Goal: Transaction & Acquisition: Purchase product/service

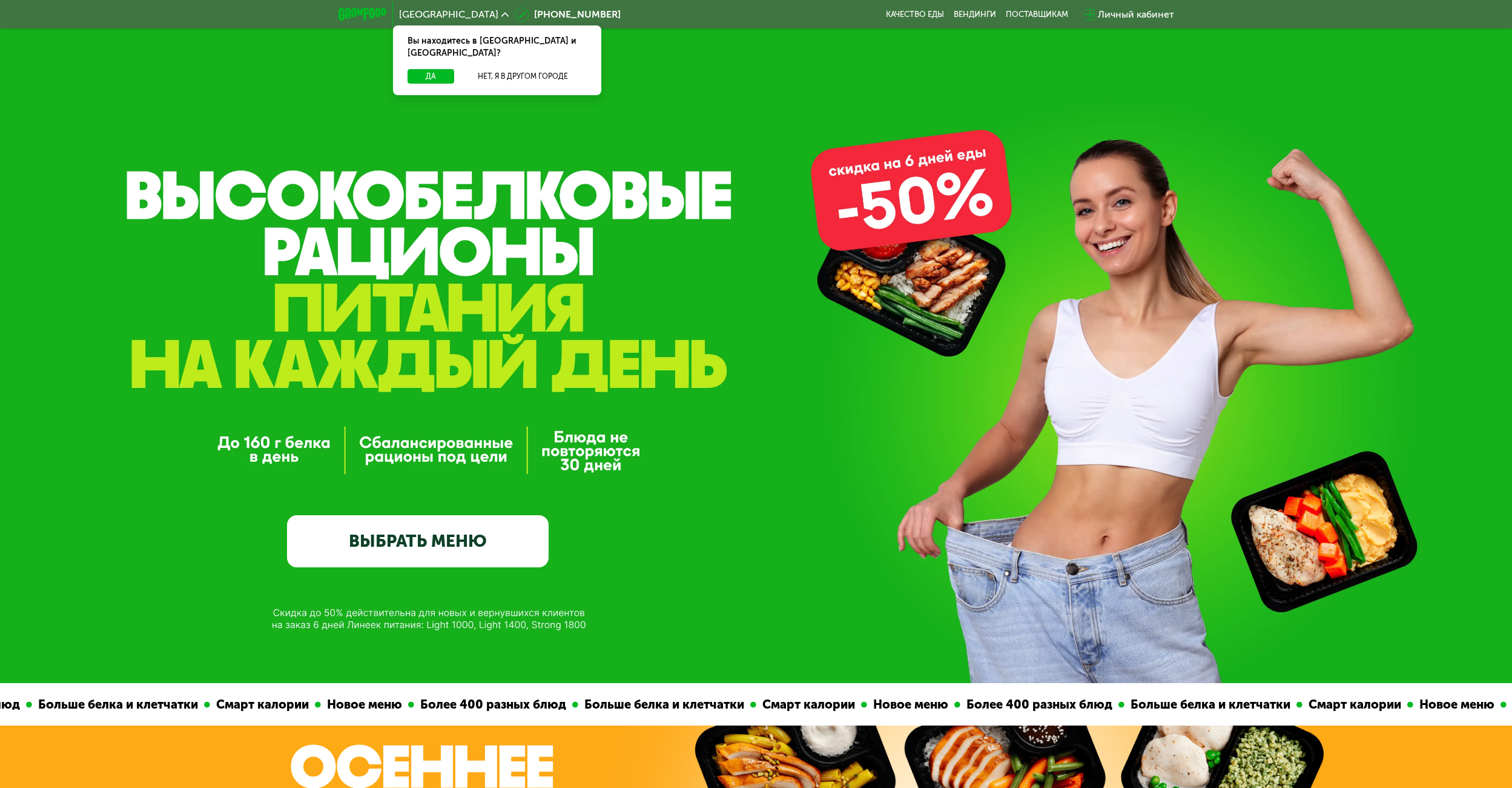
click at [468, 545] on link "ВЫБРАТЬ МЕНЮ" at bounding box center [418, 541] width 262 height 52
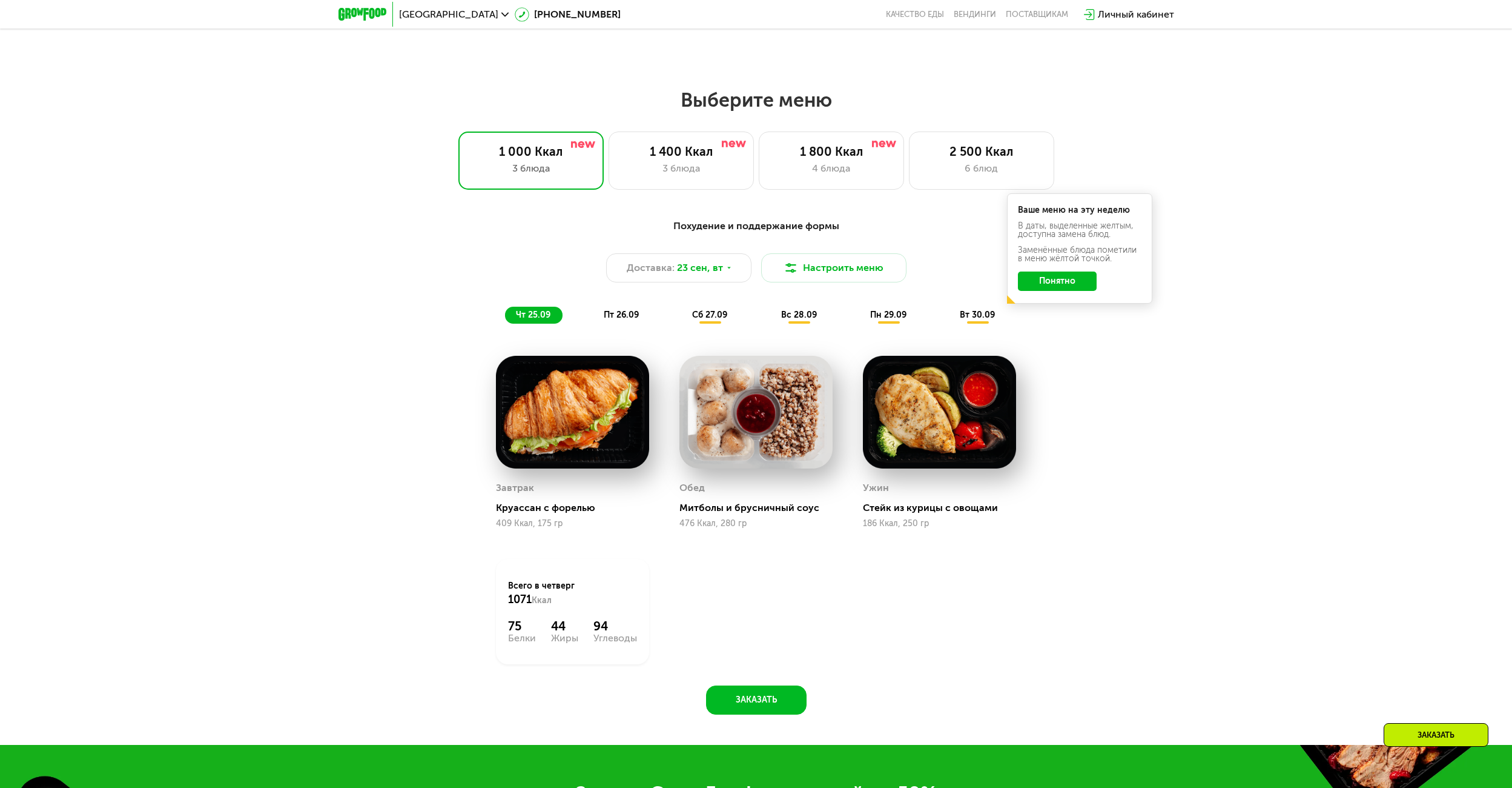
scroll to position [1297, 0]
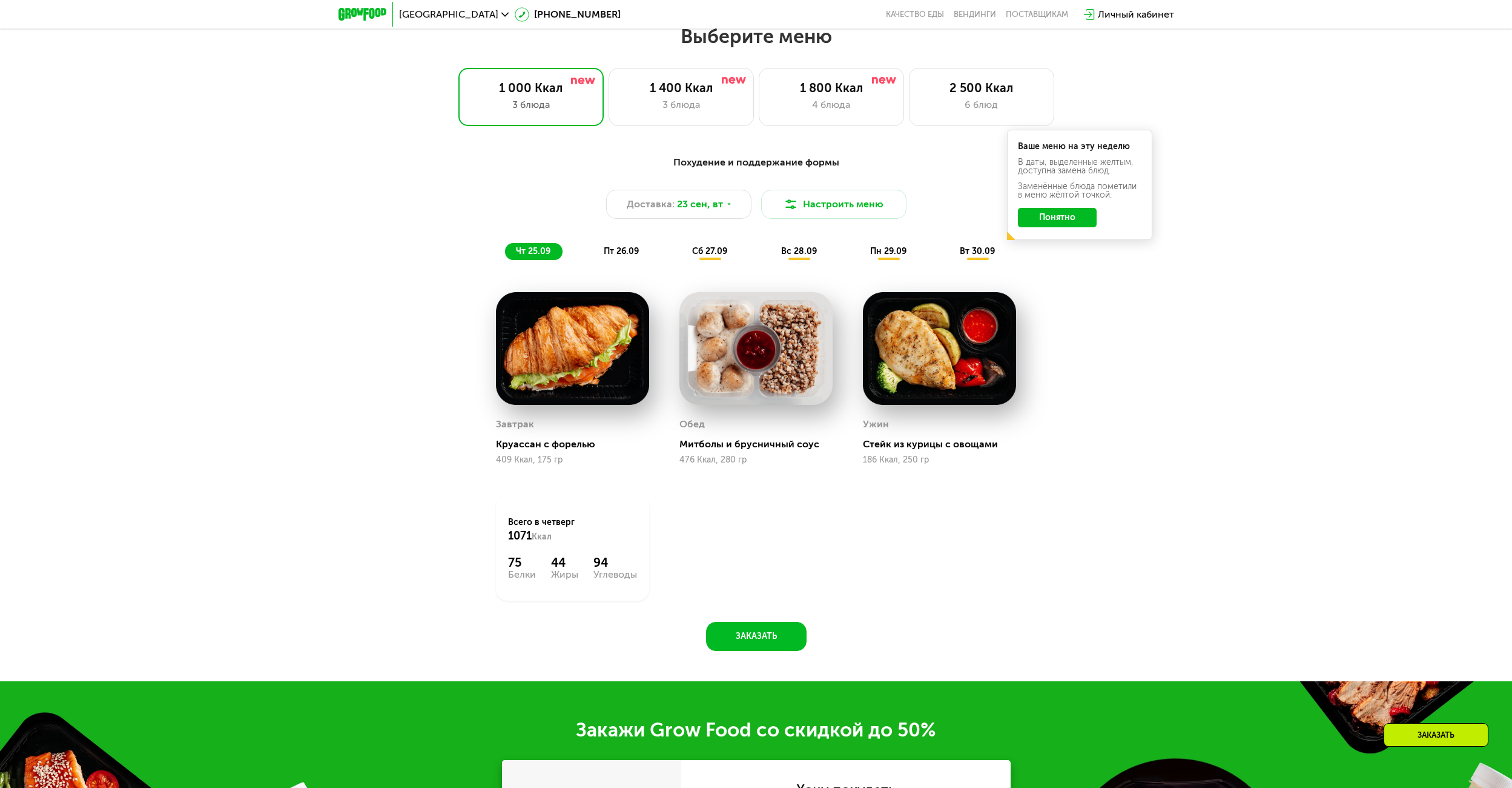
click at [621, 256] on span "пт 26.09" at bounding box center [621, 251] width 35 height 10
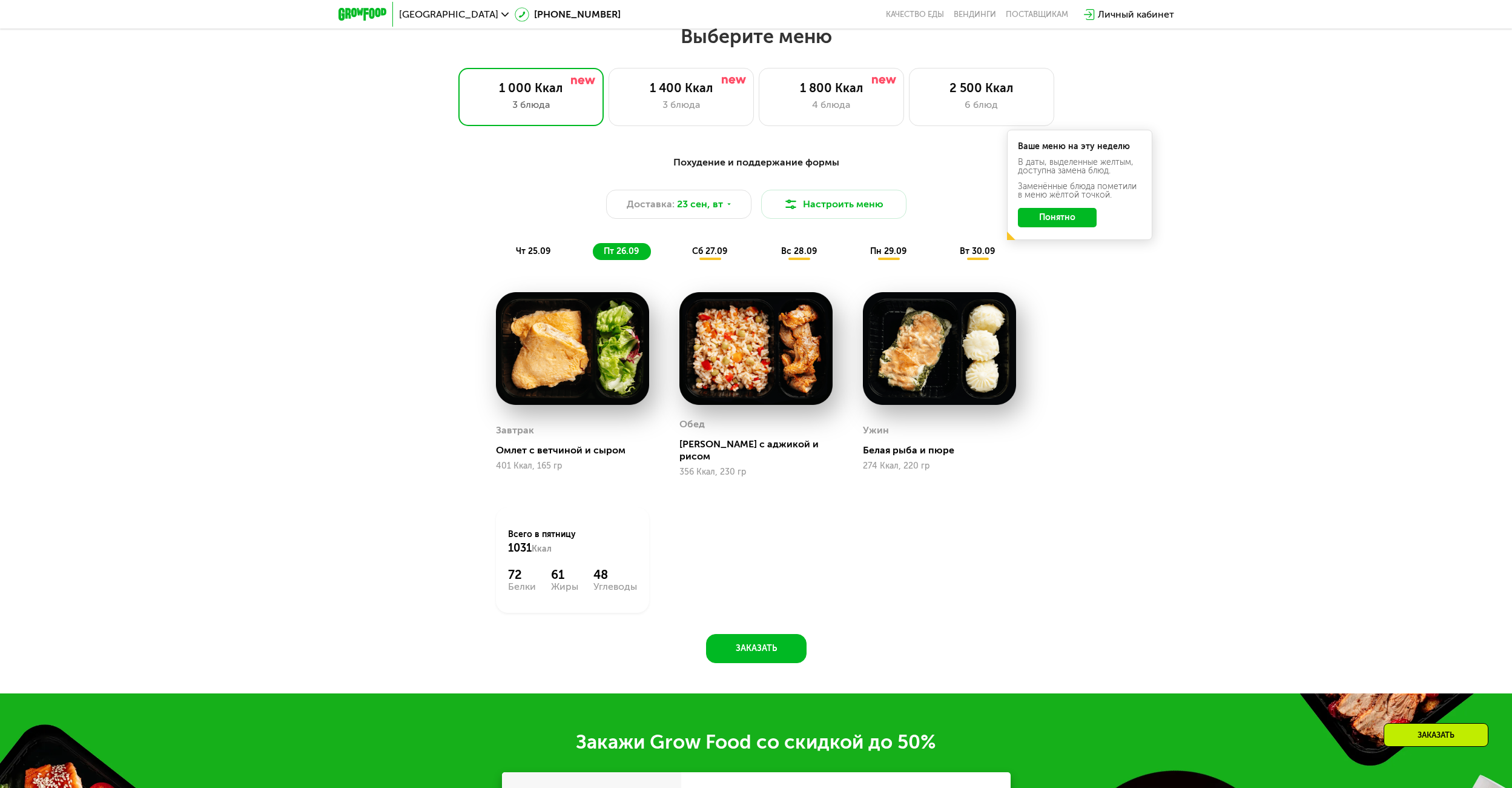
click at [720, 256] on span "сб 27.09" at bounding box center [710, 251] width 35 height 10
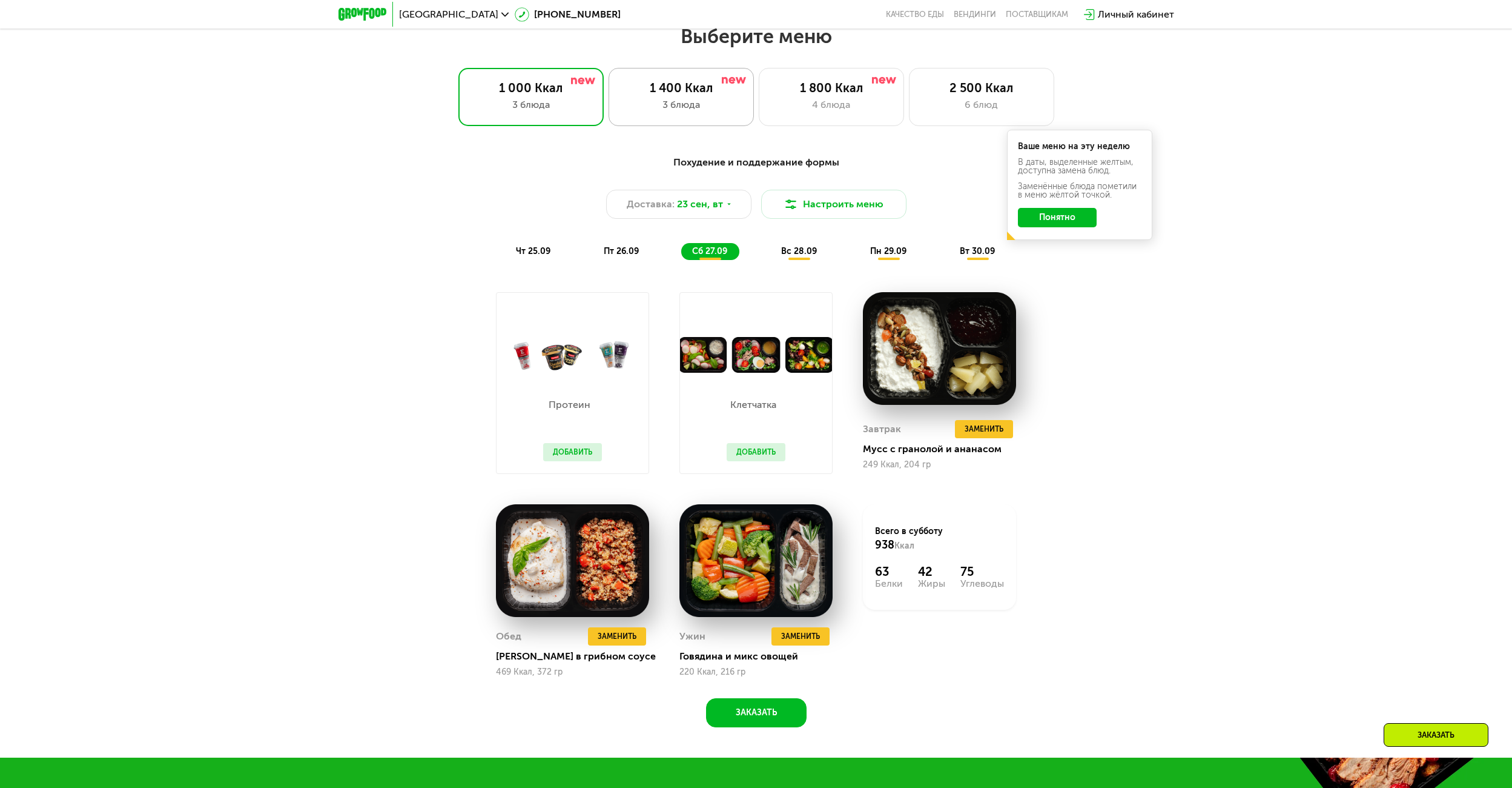
click at [723, 91] on div "1 400 Ккал" at bounding box center [681, 88] width 120 height 14
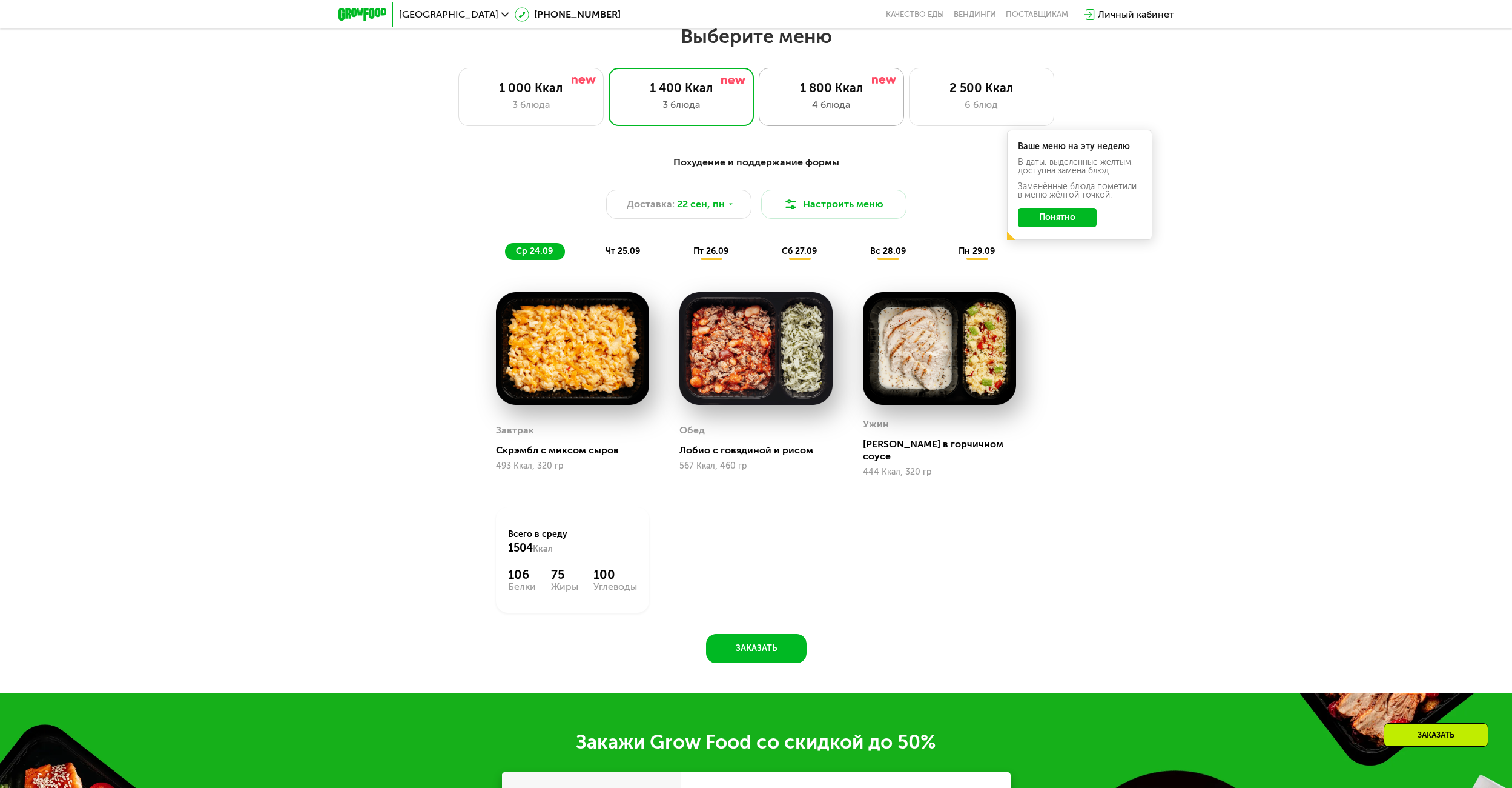
click at [827, 109] on div "4 блюда" at bounding box center [831, 105] width 120 height 14
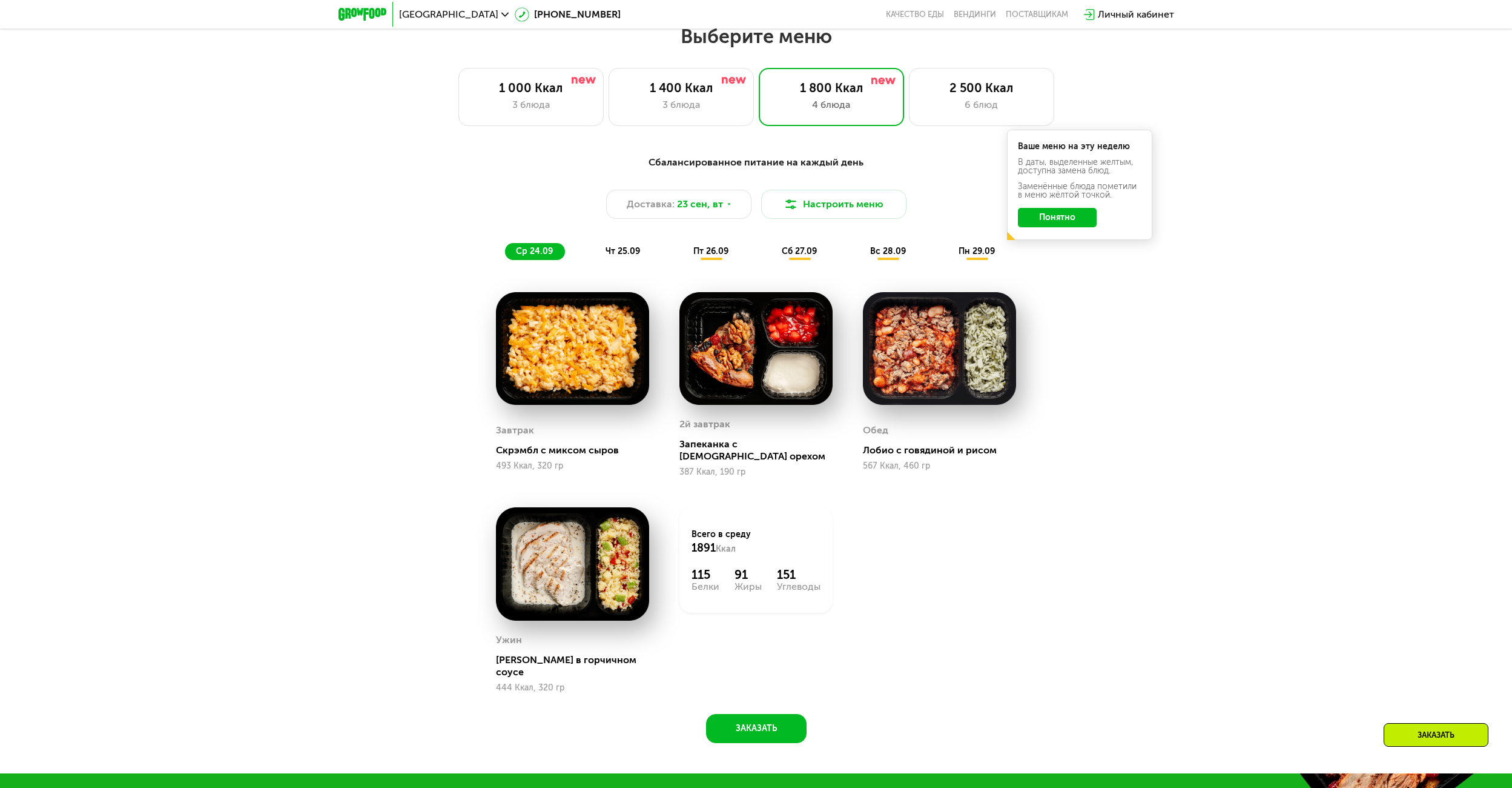
click at [428, 13] on span "[GEOGRAPHIC_DATA]" at bounding box center [448, 14] width 99 height 10
click at [497, 69] on button "Нет, я в другом городе" at bounding box center [523, 76] width 128 height 14
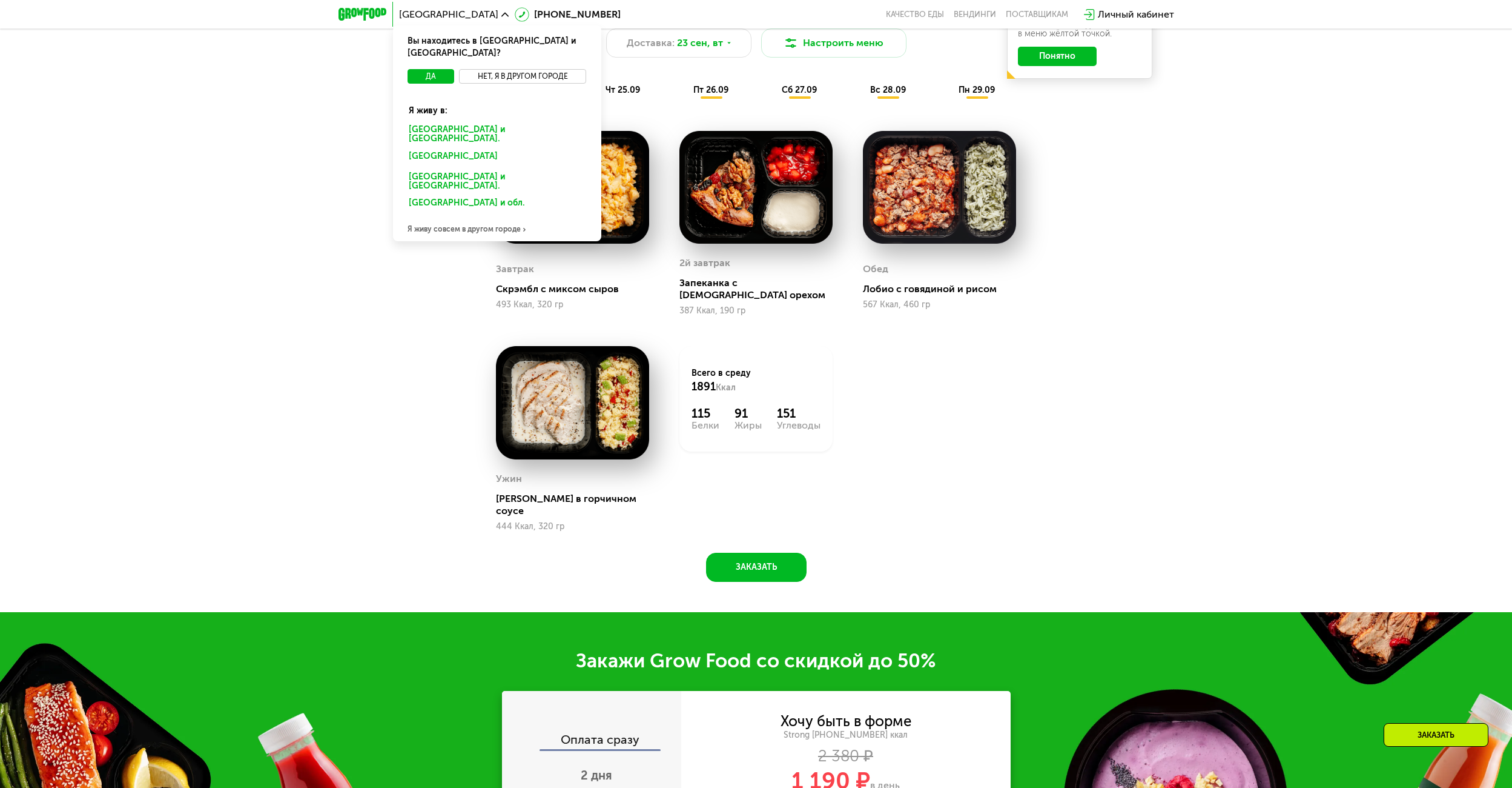
scroll to position [1479, 0]
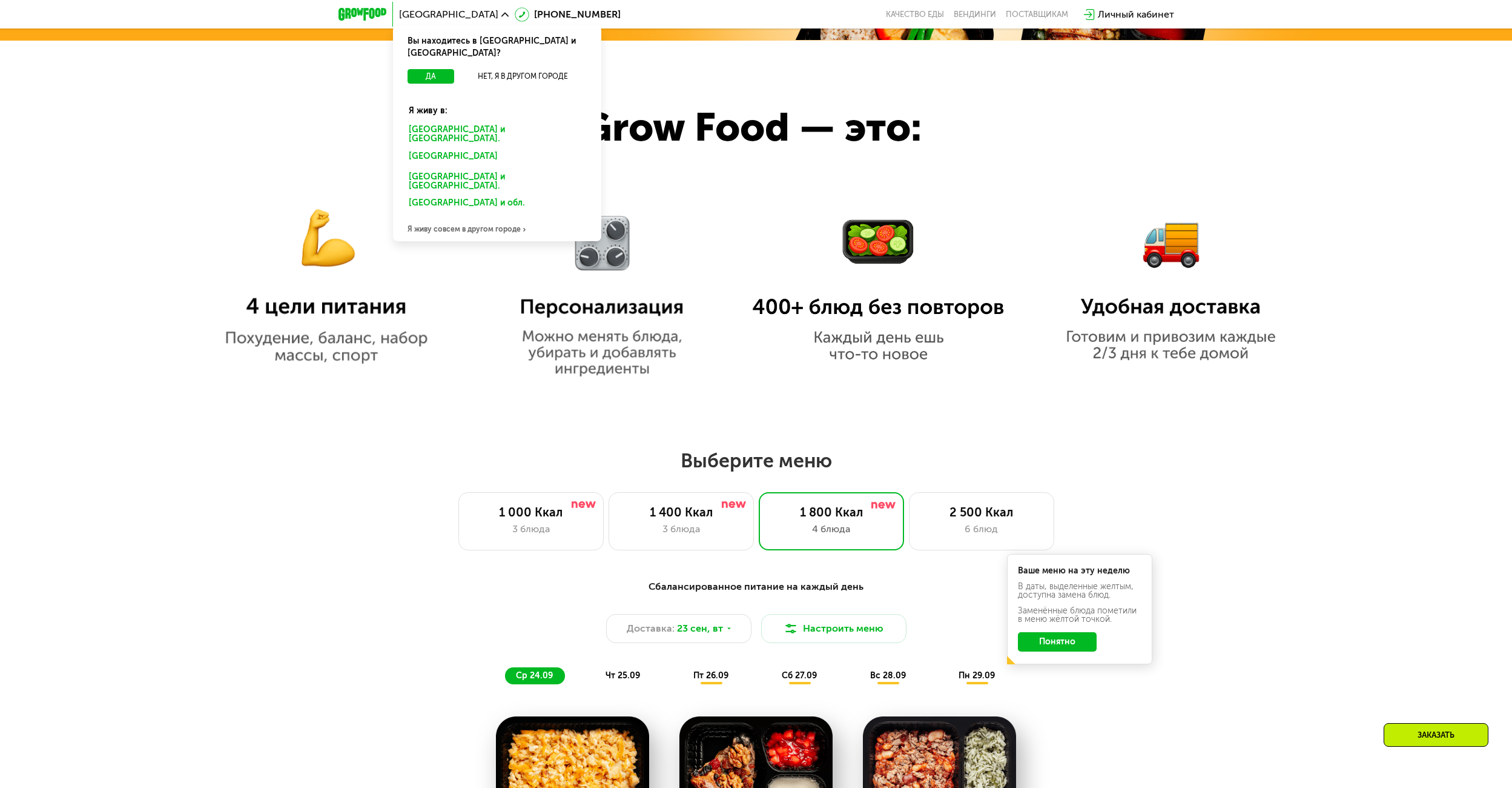
click at [1161, 196] on img at bounding box center [1171, 273] width 229 height 174
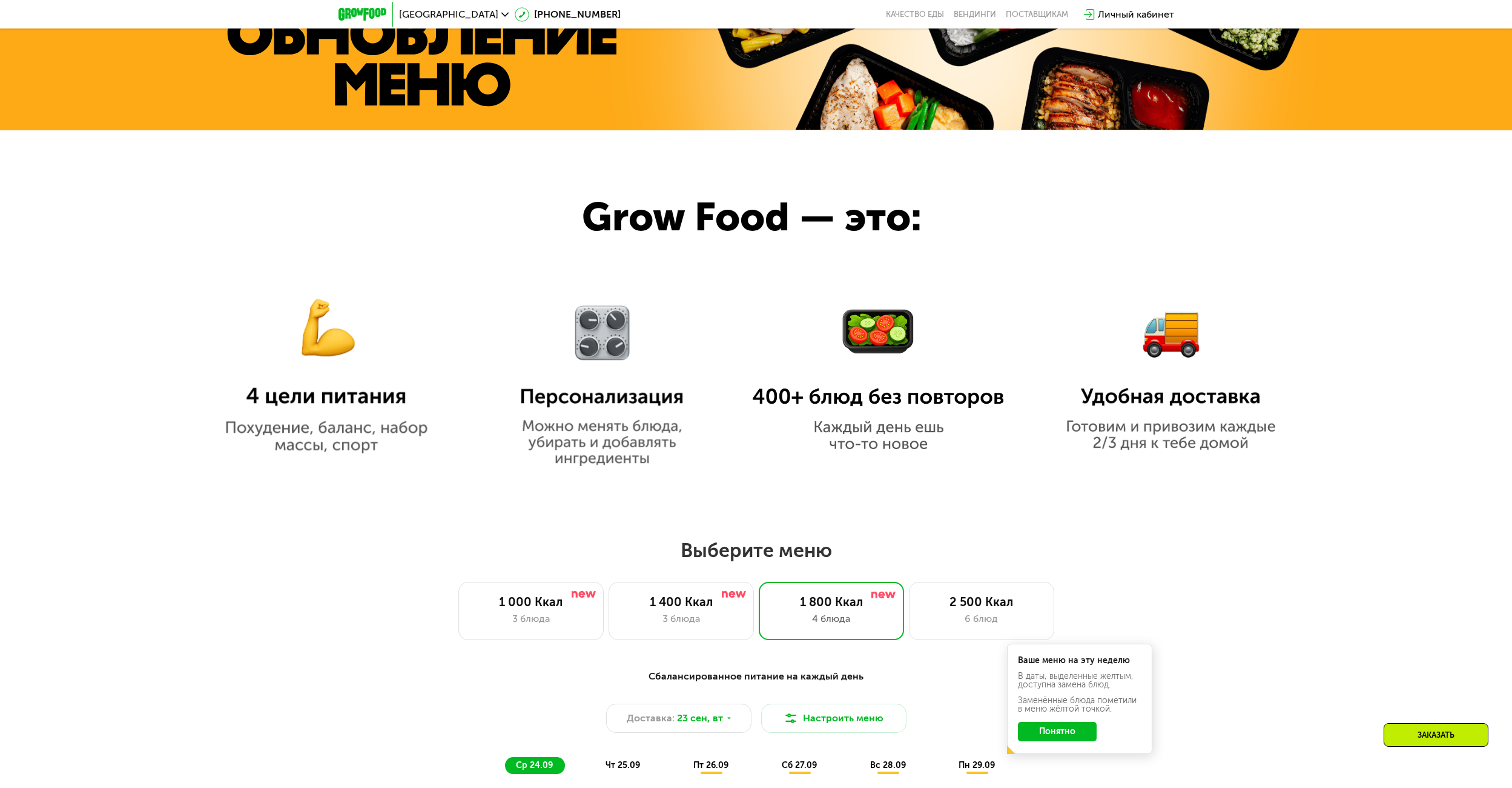
scroll to position [788, 0]
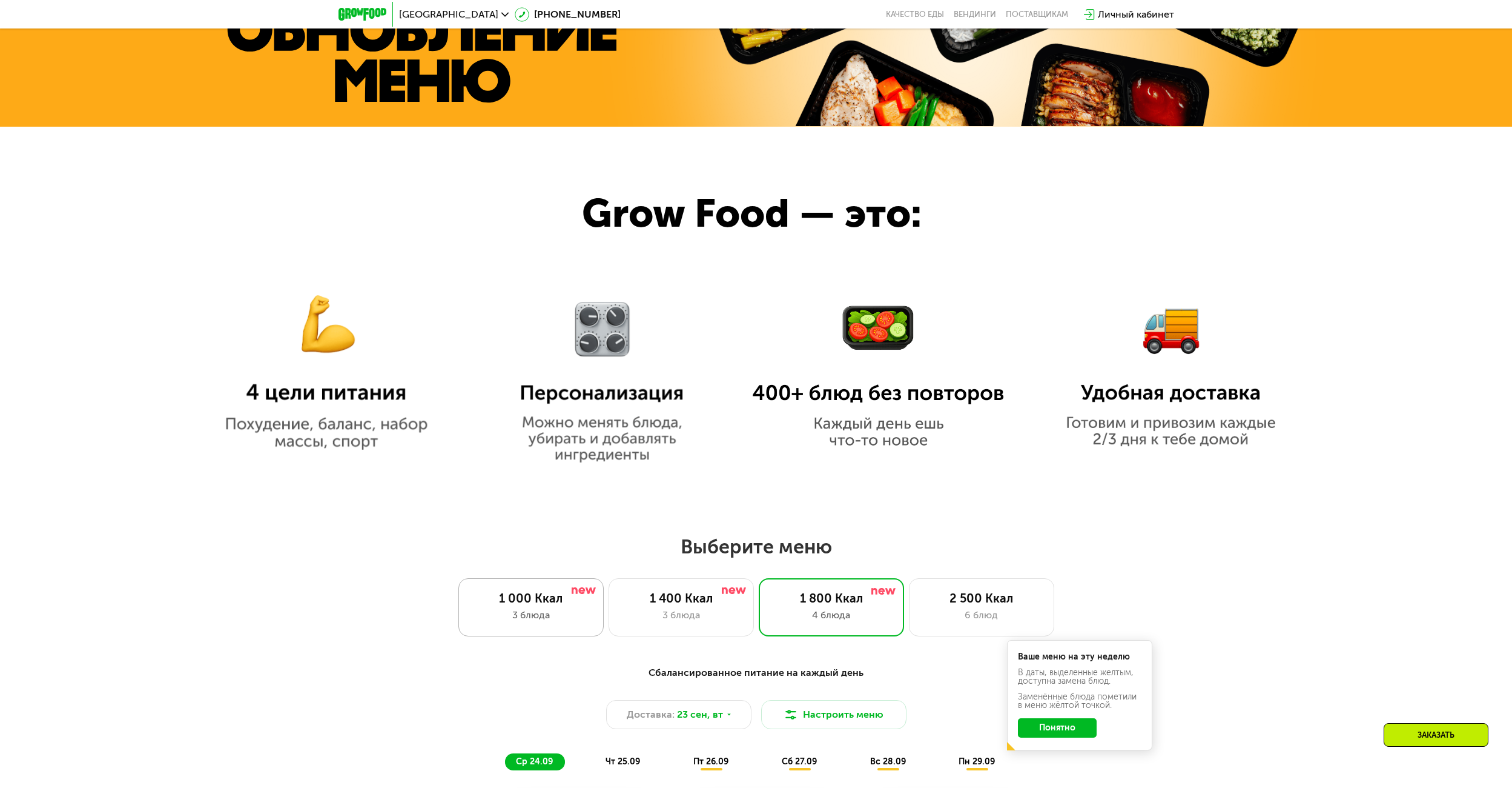
click at [560, 601] on div "1 000 Ккал" at bounding box center [531, 598] width 120 height 14
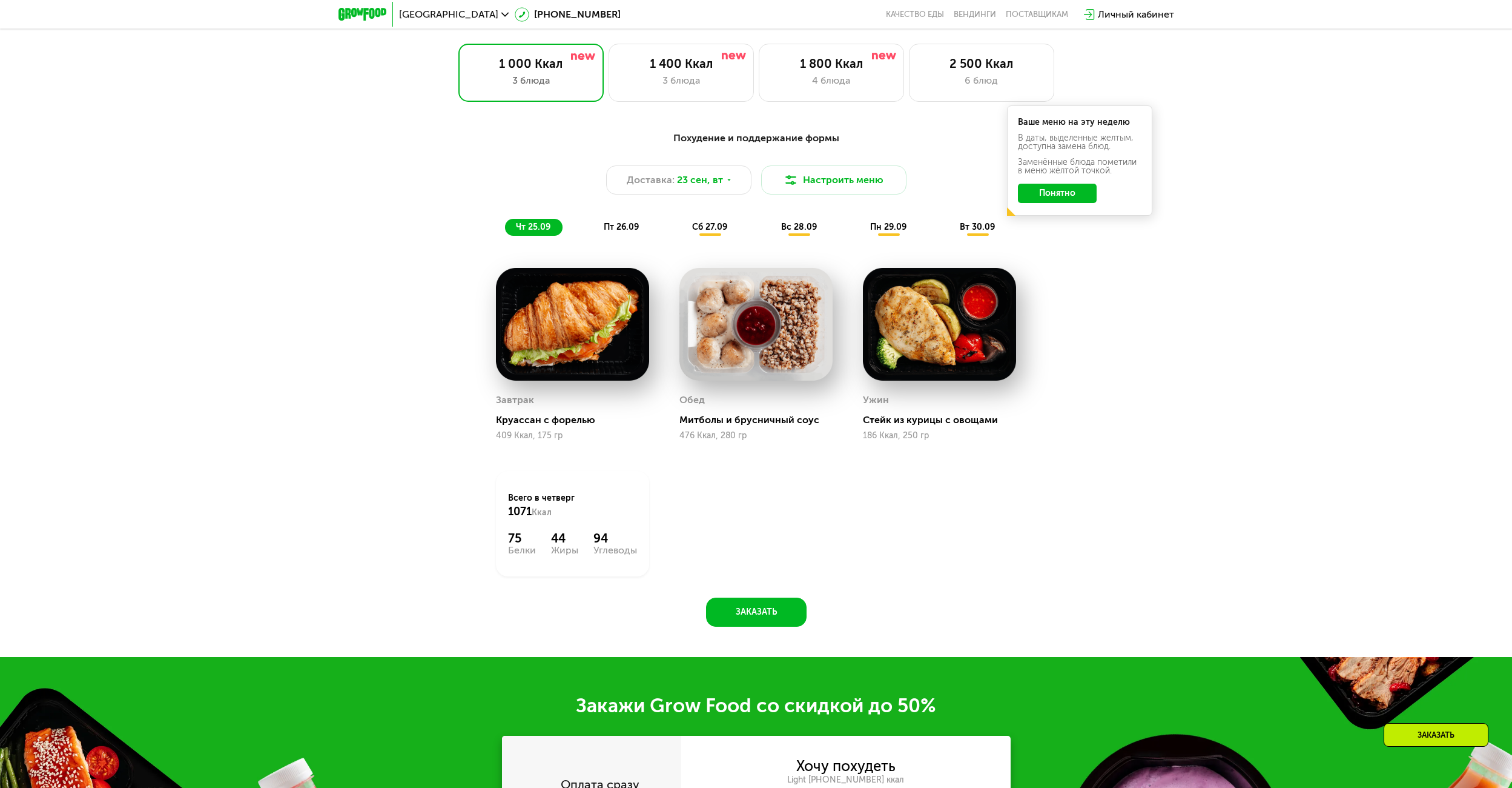
scroll to position [1151, 0]
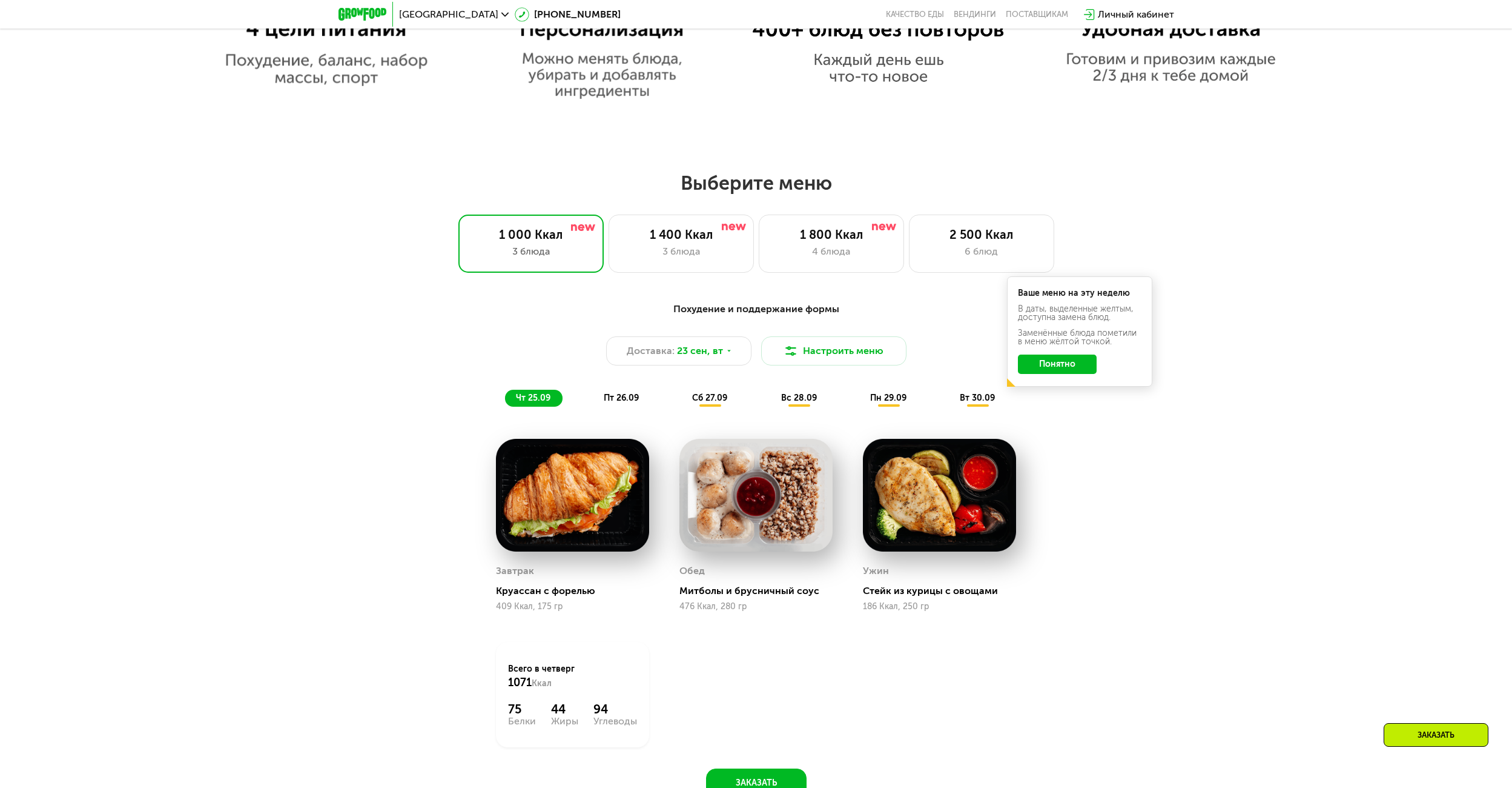
click at [972, 393] on div "Похудение и поддержание формы Доставка: [DATE] Настроить меню чт 25.09 пт 26.09…" at bounding box center [757, 354] width 717 height 105
click at [971, 400] on span "вт 30.09" at bounding box center [977, 398] width 35 height 10
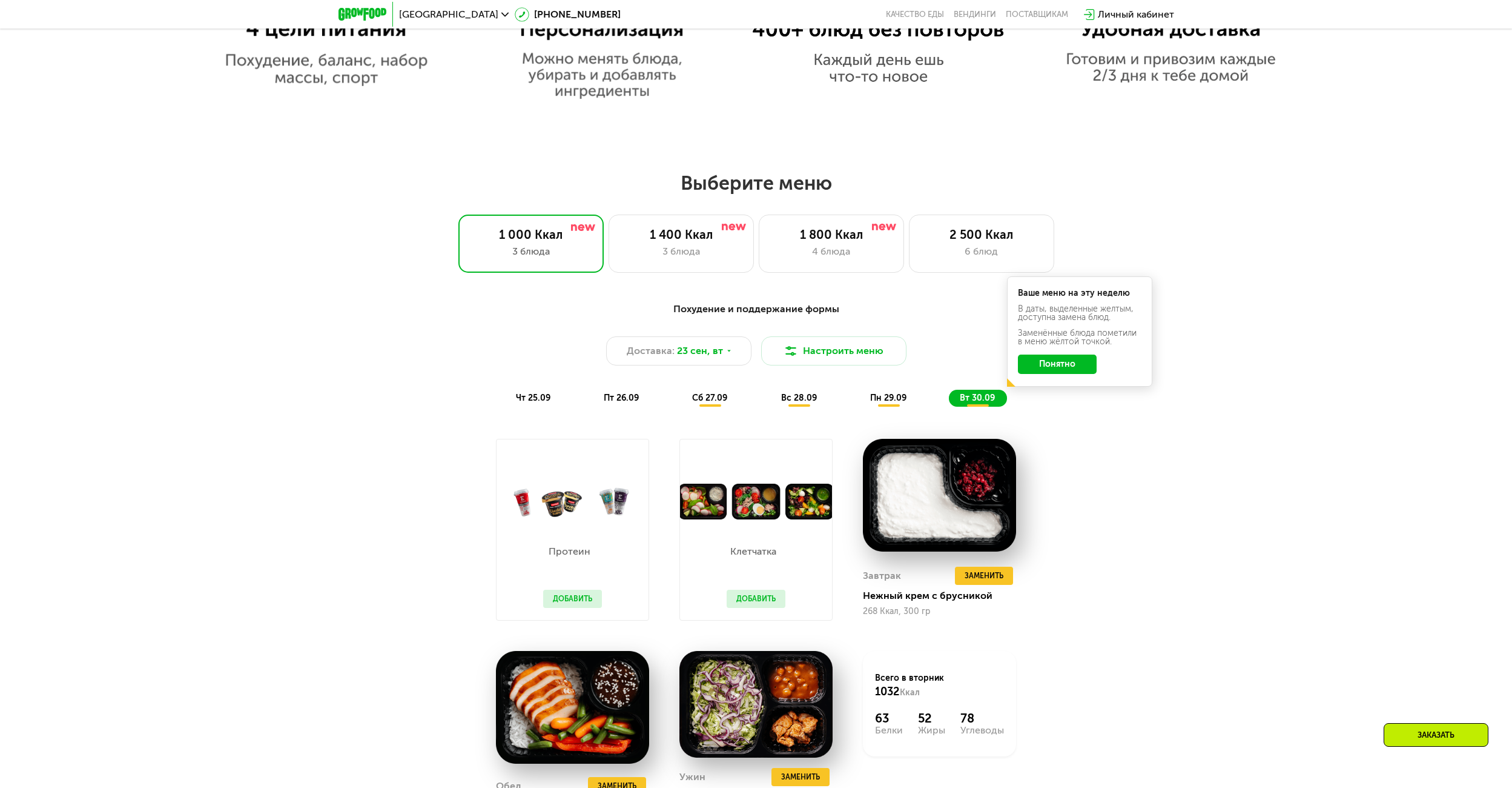
click at [870, 401] on span "пн 29.09" at bounding box center [888, 398] width 36 height 10
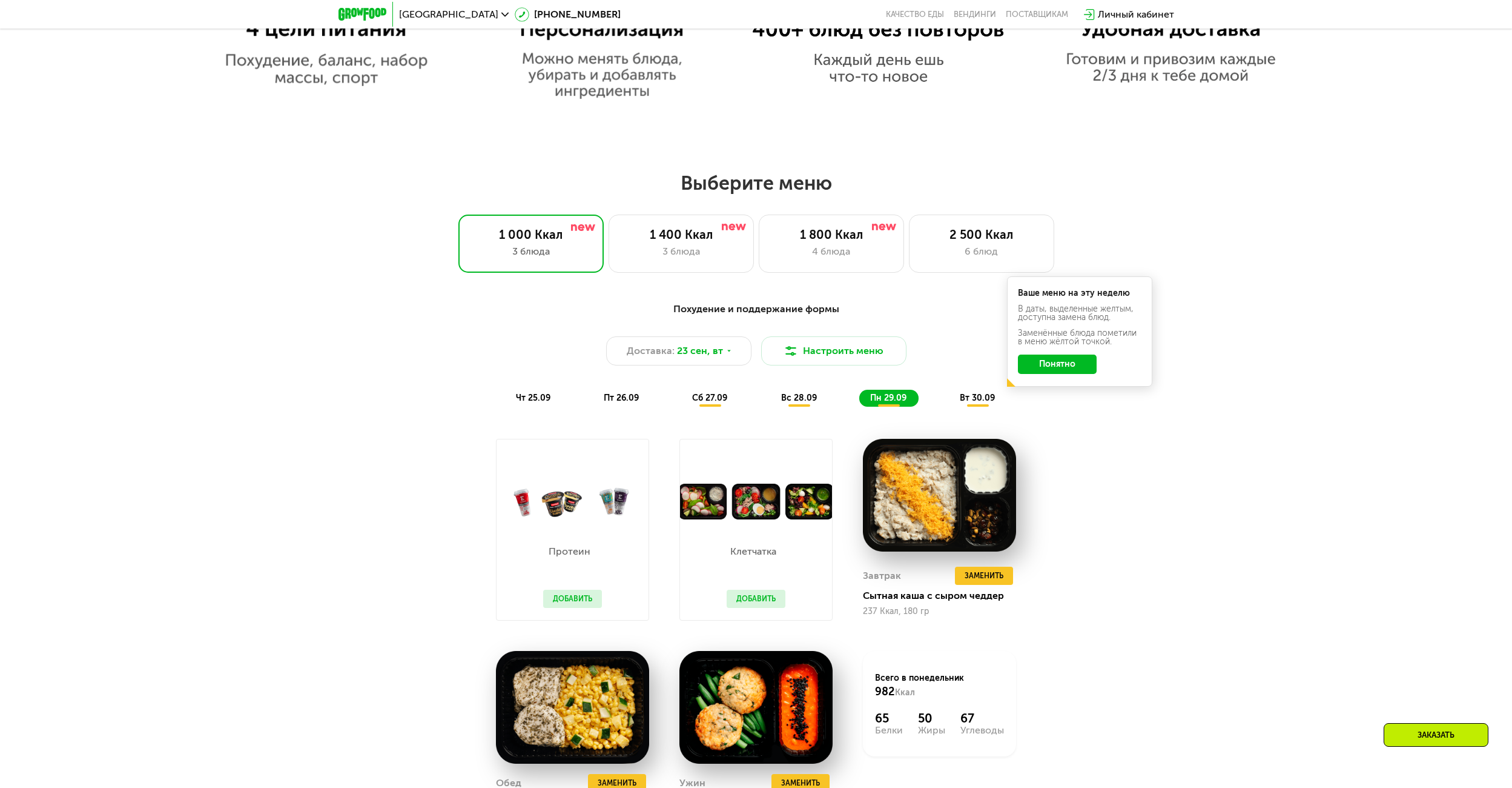
click at [818, 411] on div "Похудение и поддержание формы Доставка: [DATE] Настроить меню чт 25.09 пт 26.09…" at bounding box center [756, 354] width 731 height 119
click at [799, 403] on span "вс 28.09" at bounding box center [799, 398] width 36 height 10
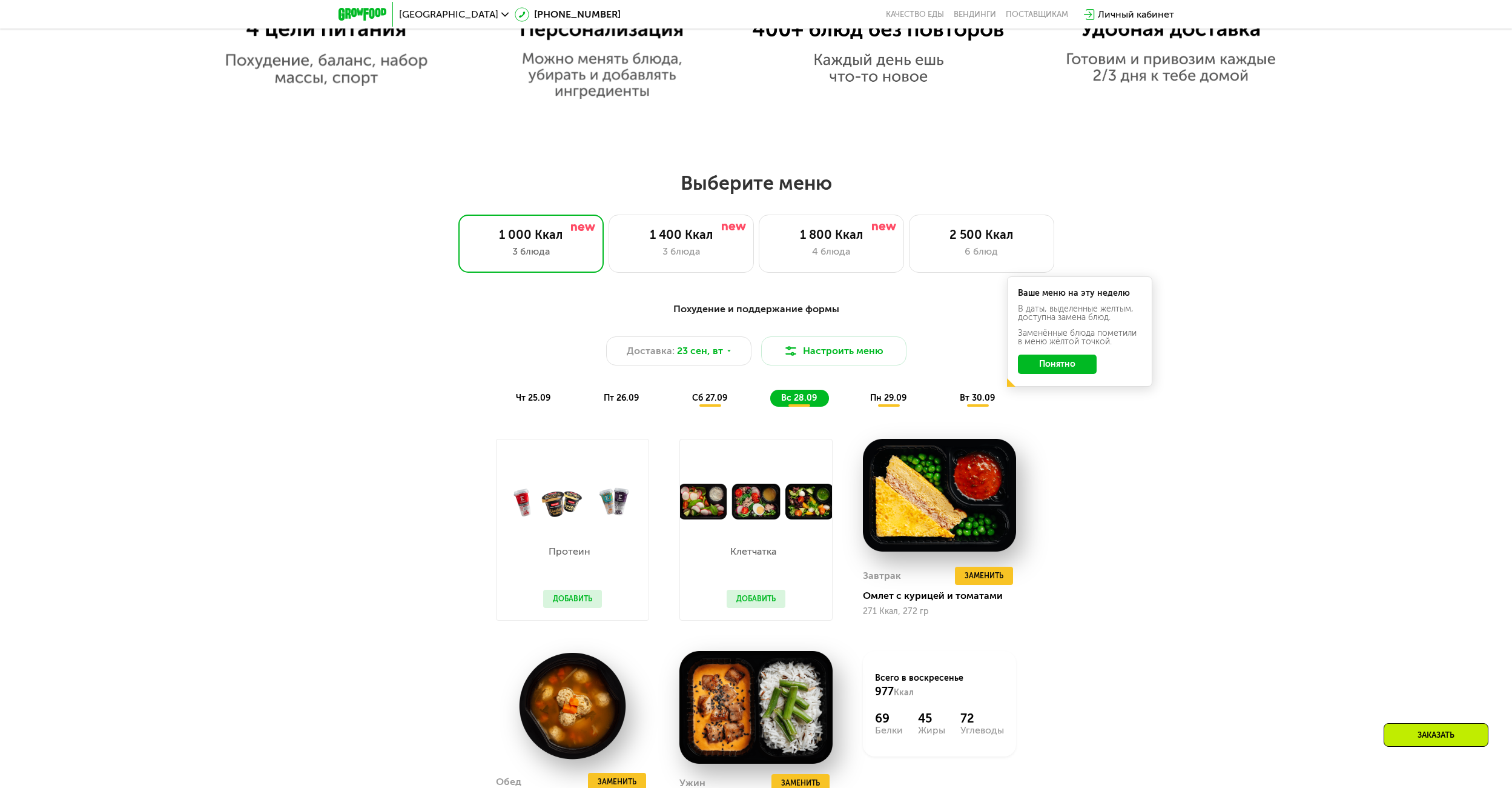
click at [690, 397] on div "сб 27.09" at bounding box center [710, 398] width 58 height 17
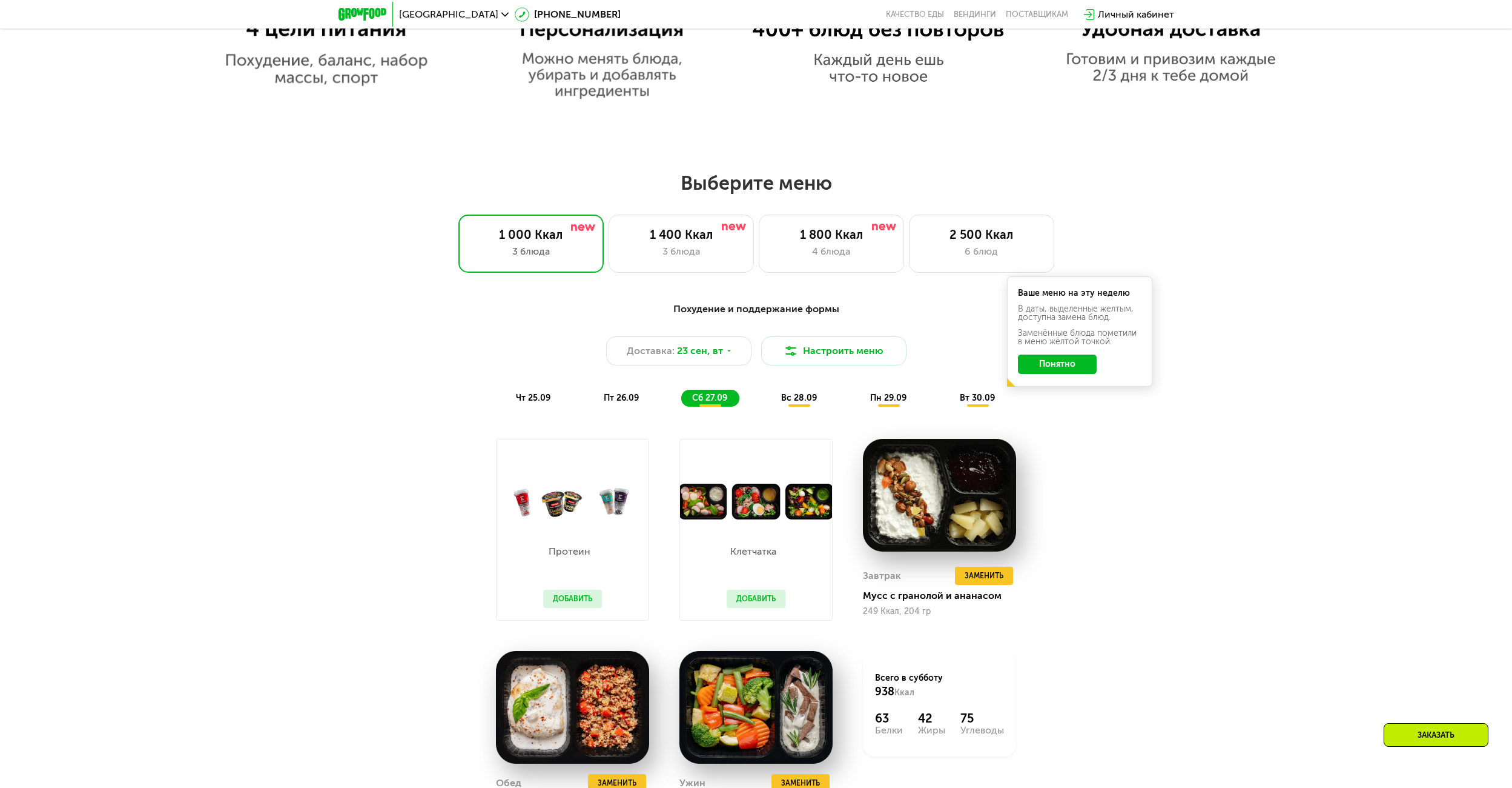
click at [547, 401] on span "чт 25.09" at bounding box center [533, 398] width 35 height 10
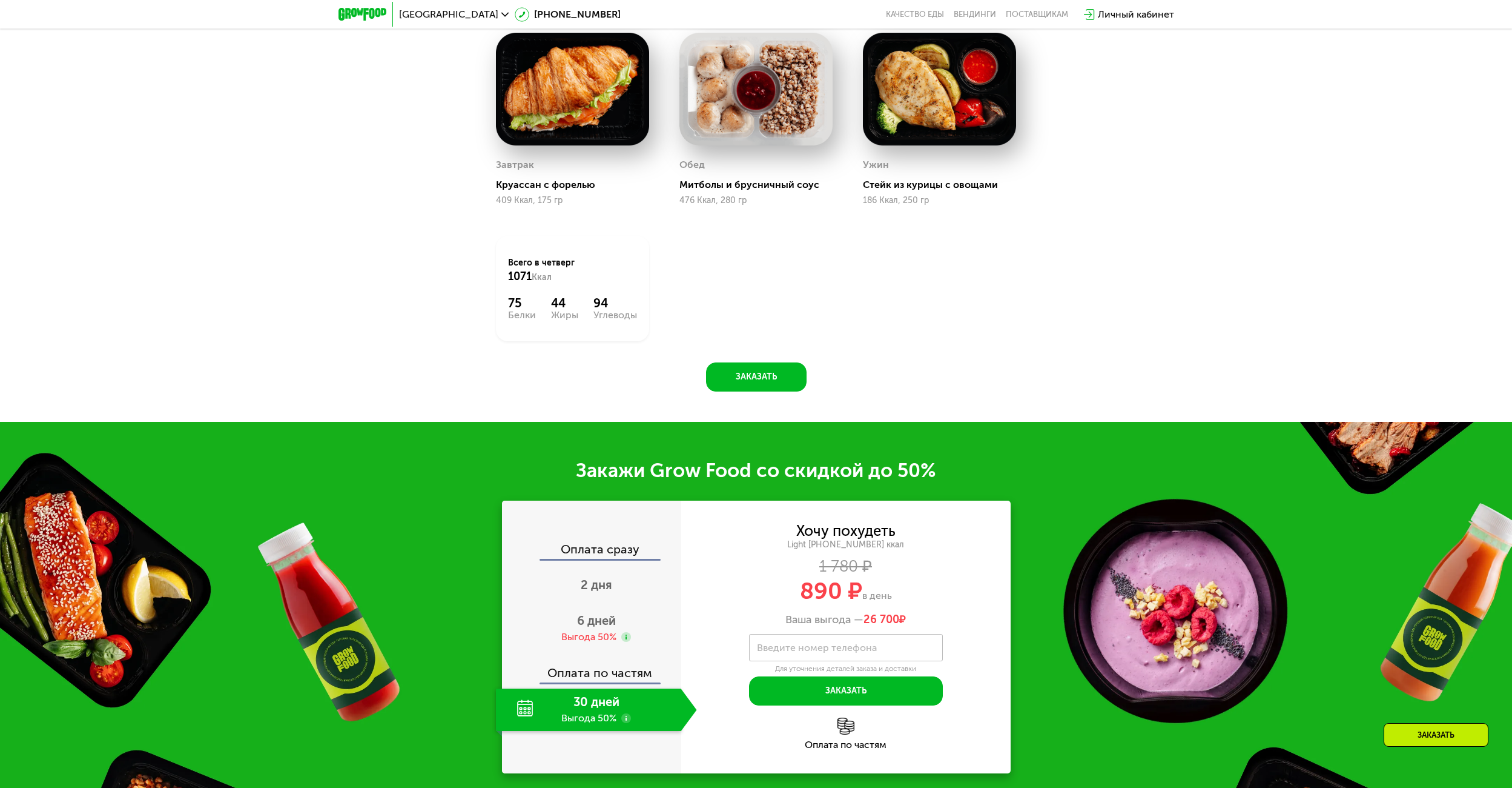
scroll to position [1757, 0]
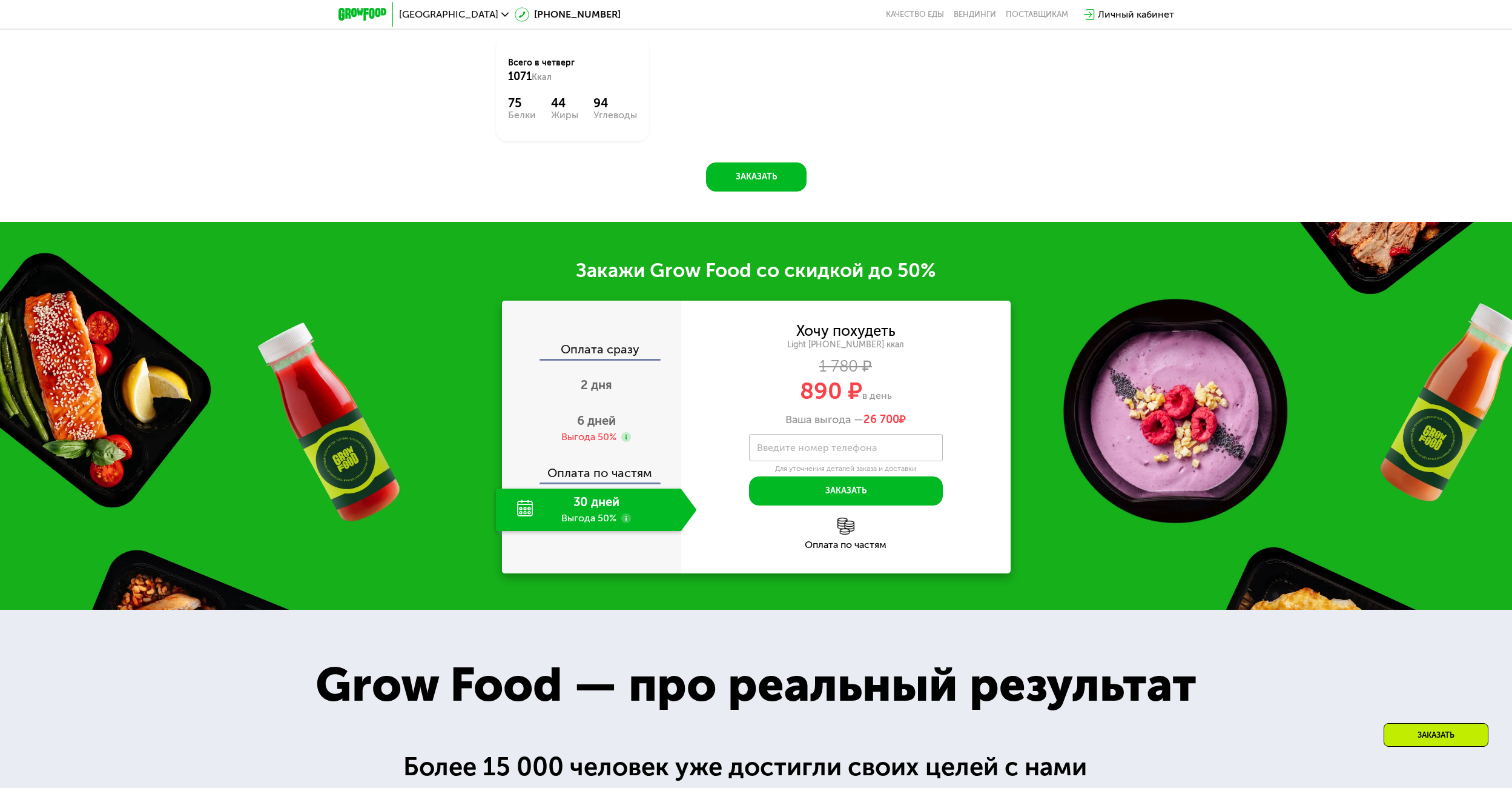
drag, startPoint x: 792, startPoint y: 393, endPoint x: 908, endPoint y: 398, distance: 116.1
click at [908, 398] on div "890 ₽ в день" at bounding box center [846, 390] width 329 height 23
click at [851, 390] on span "890 ₽" at bounding box center [831, 390] width 63 height 28
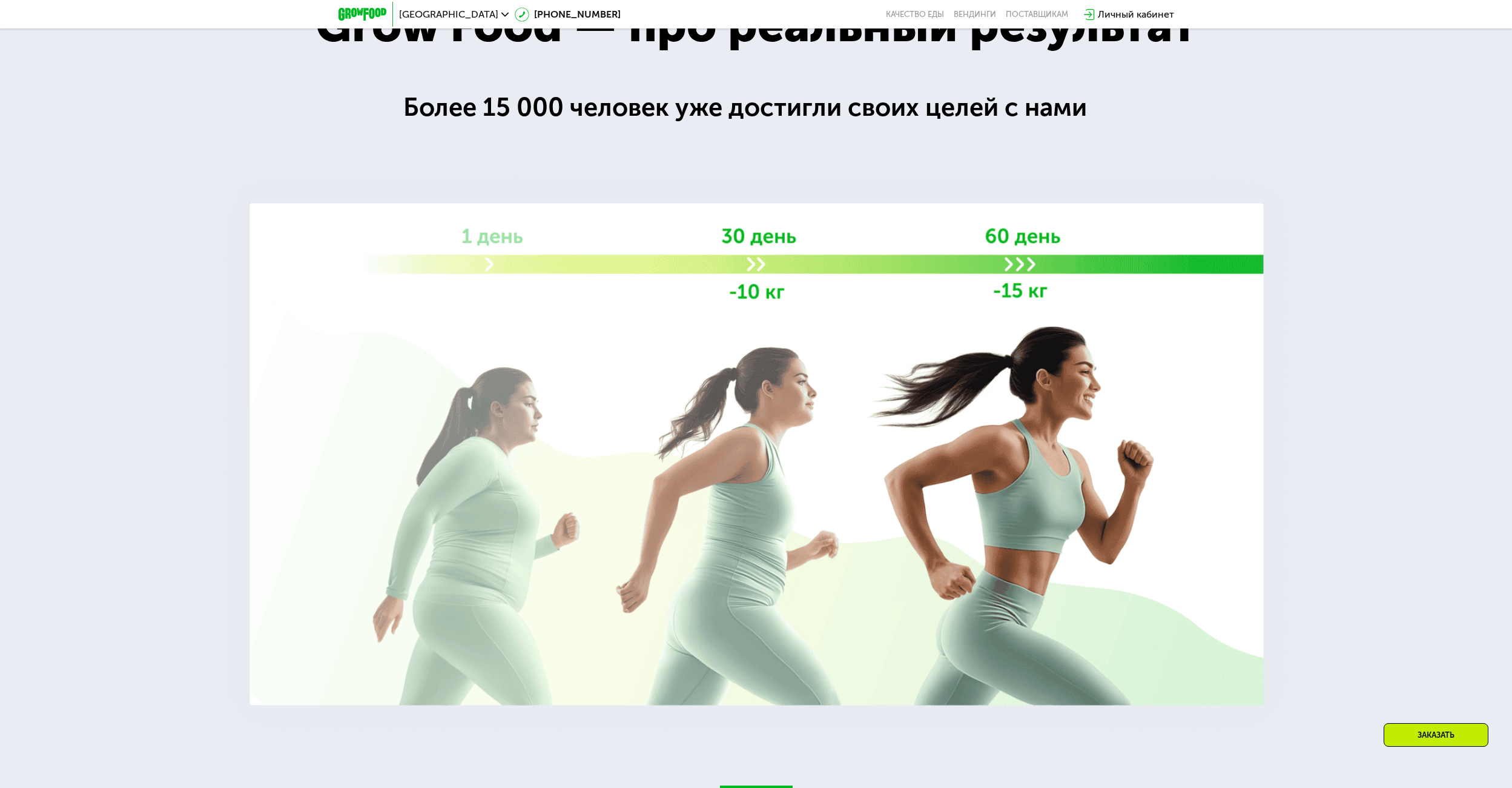
scroll to position [2424, 0]
